Goal: Information Seeking & Learning: Learn about a topic

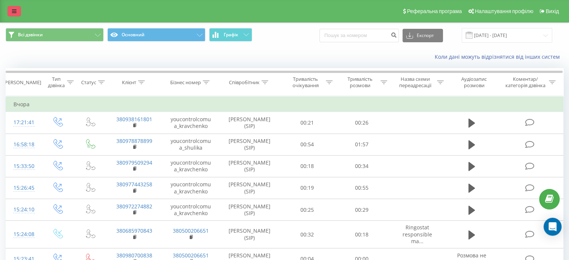
click at [13, 7] on link at bounding box center [13, 11] width 13 height 10
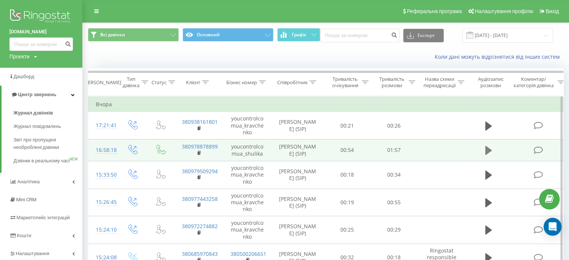
click at [489, 152] on icon at bounding box center [488, 150] width 7 height 10
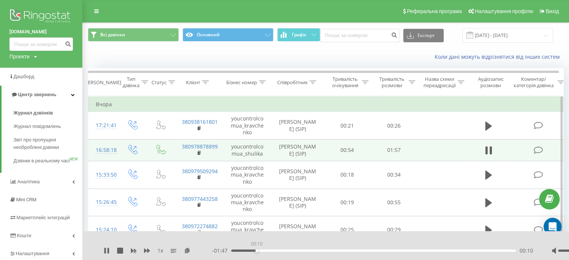
click at [257, 251] on div "00:10" at bounding box center [373, 250] width 285 height 2
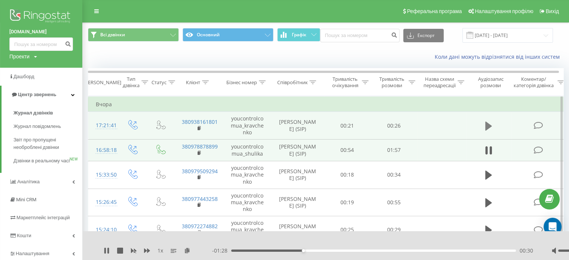
click at [488, 124] on icon at bounding box center [488, 125] width 7 height 9
click at [311, 83] on icon at bounding box center [312, 82] width 7 height 4
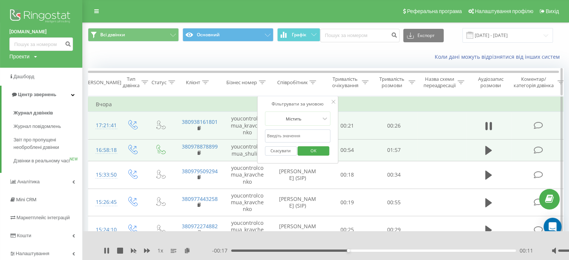
click at [311, 83] on icon at bounding box center [312, 82] width 7 height 4
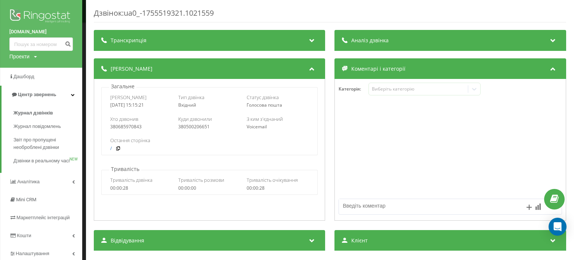
click at [476, 43] on div "Аналіз дзвінка" at bounding box center [451, 40] width 232 height 21
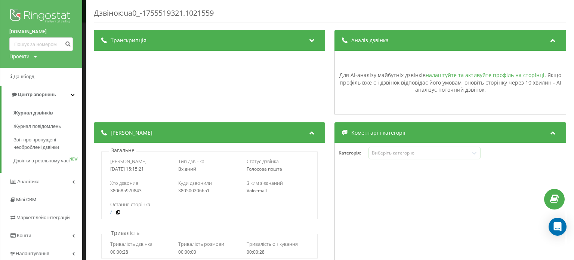
click at [475, 74] on link "налаштуйте та активуйте профіль на сторінці" at bounding box center [485, 74] width 119 height 7
